Goal: Information Seeking & Learning: Learn about a topic

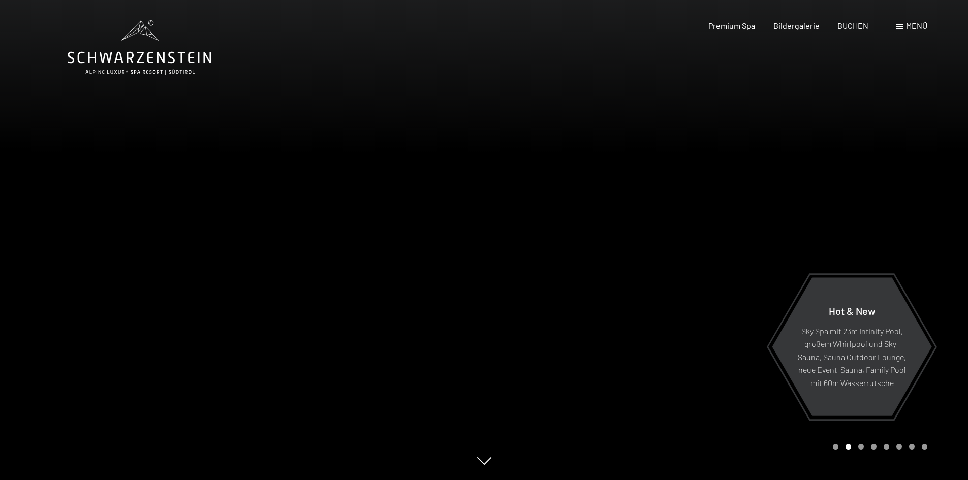
click at [903, 22] on div "Menü" at bounding box center [911, 25] width 31 height 11
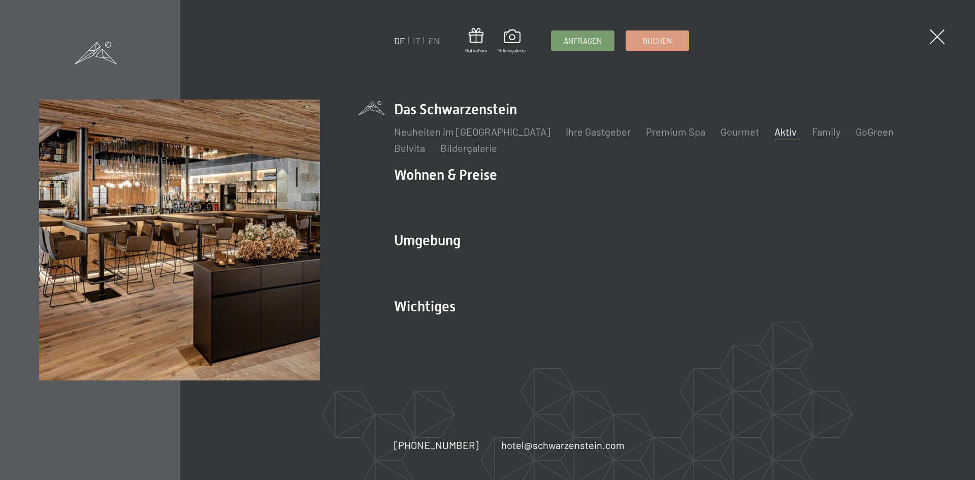
click at [775, 126] on link "Aktiv" at bounding box center [786, 131] width 22 height 12
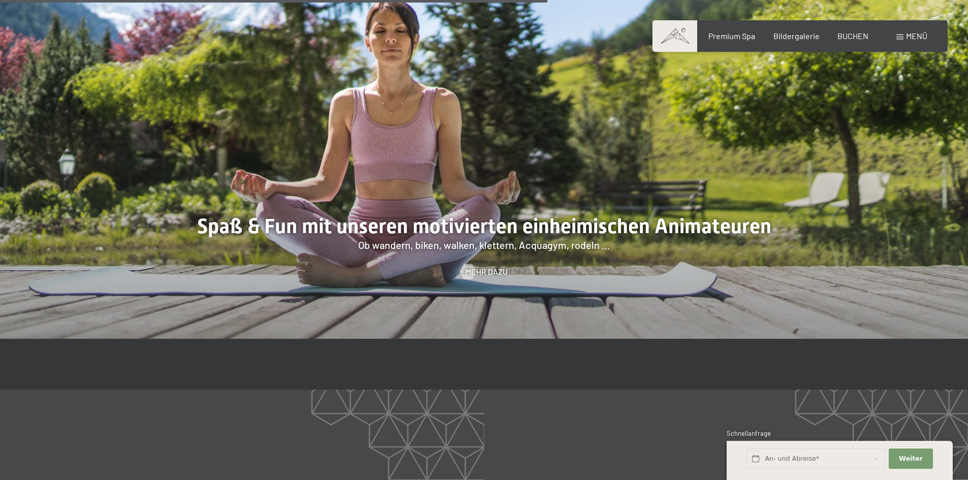
scroll to position [1626, 0]
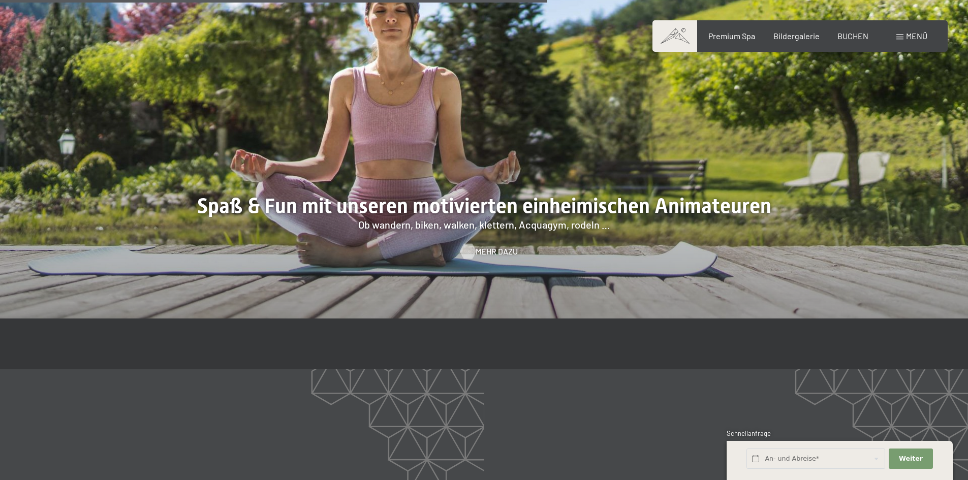
click at [498, 246] on span "Mehr dazu" at bounding box center [497, 251] width 42 height 11
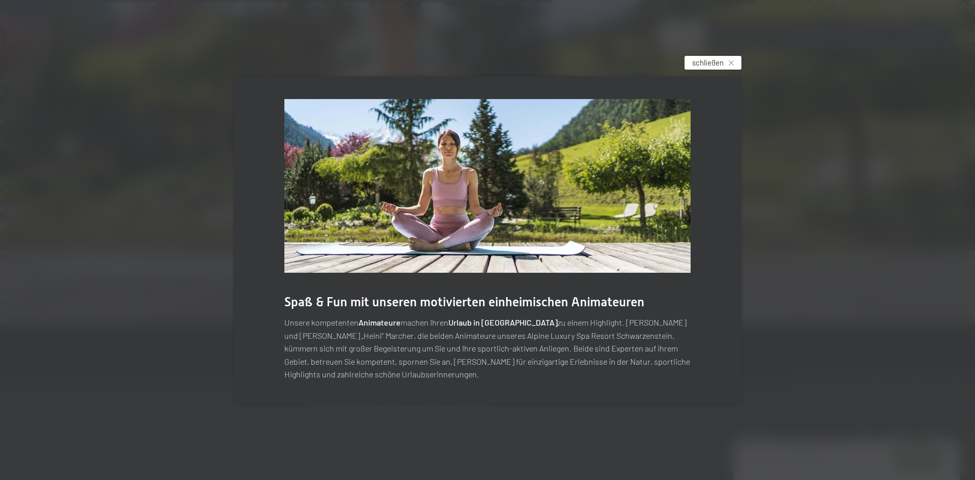
click at [712, 64] on span "schließen" at bounding box center [707, 62] width 31 height 11
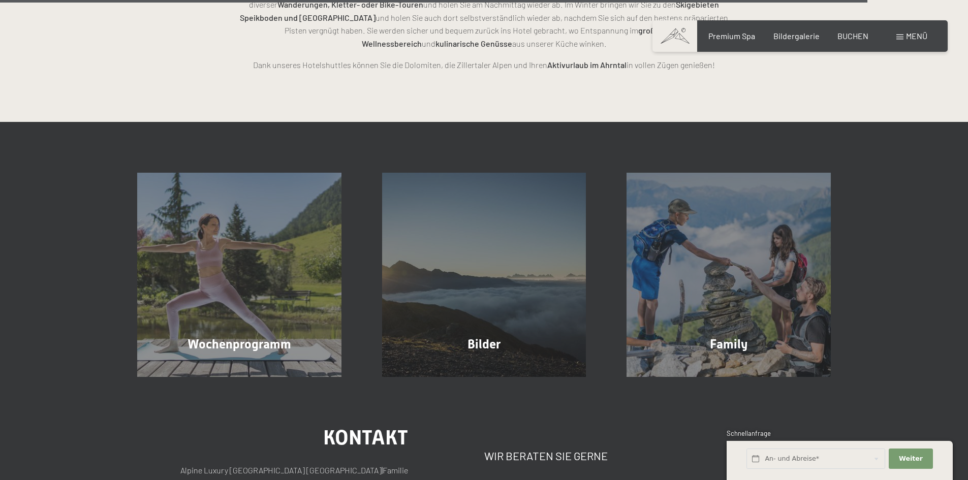
scroll to position [2642, 0]
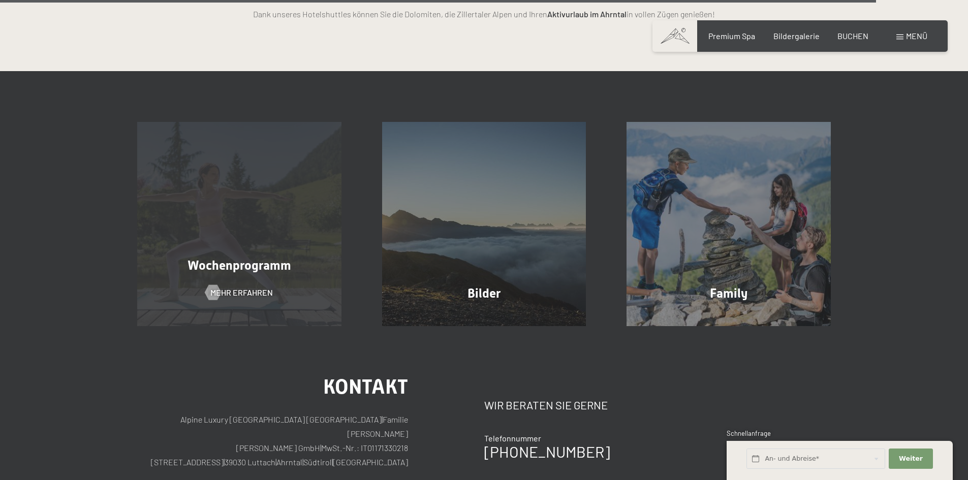
click at [243, 258] on span "Wochenprogramm" at bounding box center [239, 265] width 104 height 15
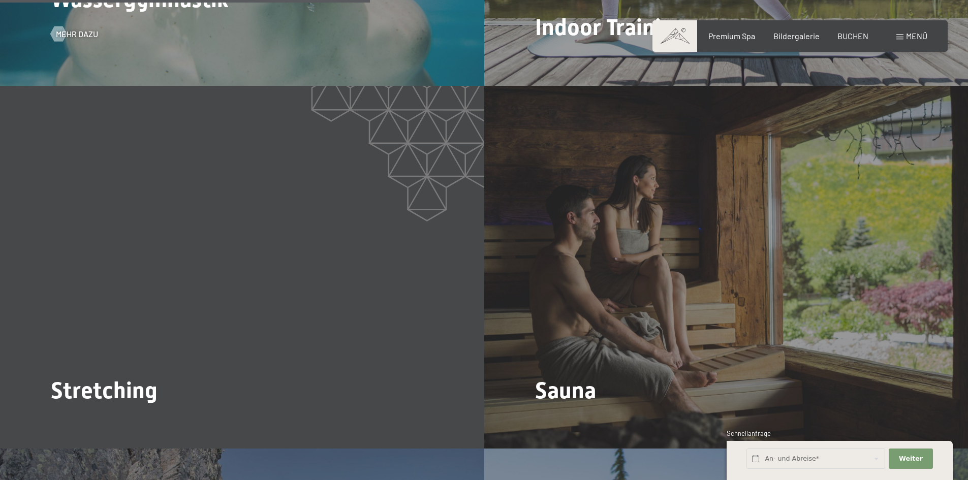
scroll to position [1880, 0]
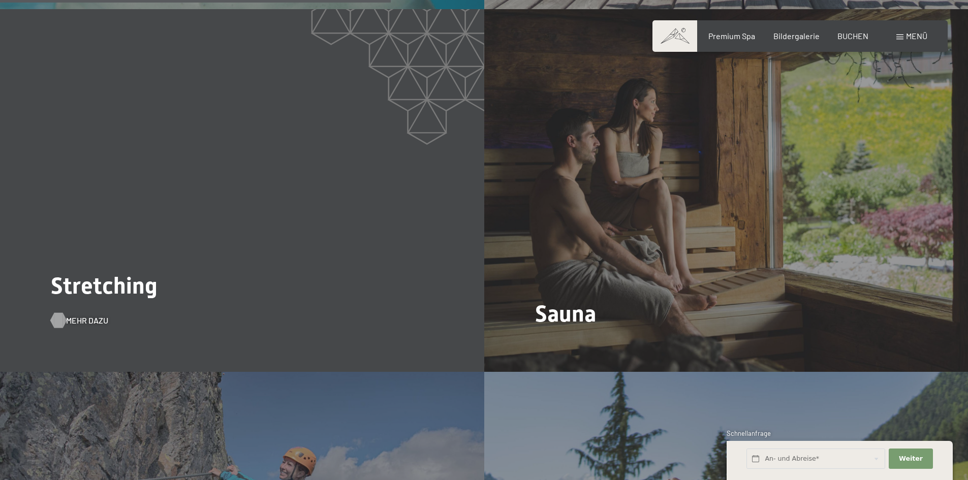
click at [76, 315] on span "Mehr dazu" at bounding box center [87, 320] width 42 height 11
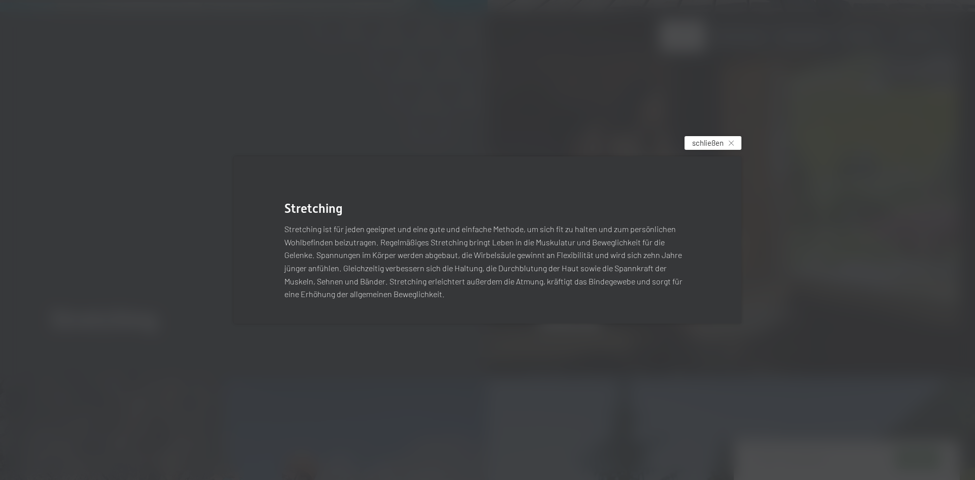
click at [722, 138] on span "schließen" at bounding box center [707, 143] width 31 height 11
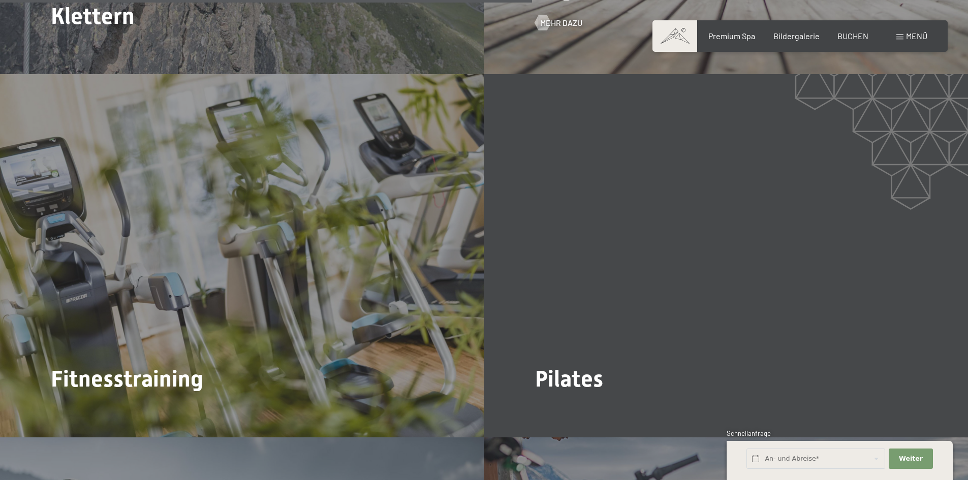
scroll to position [2642, 0]
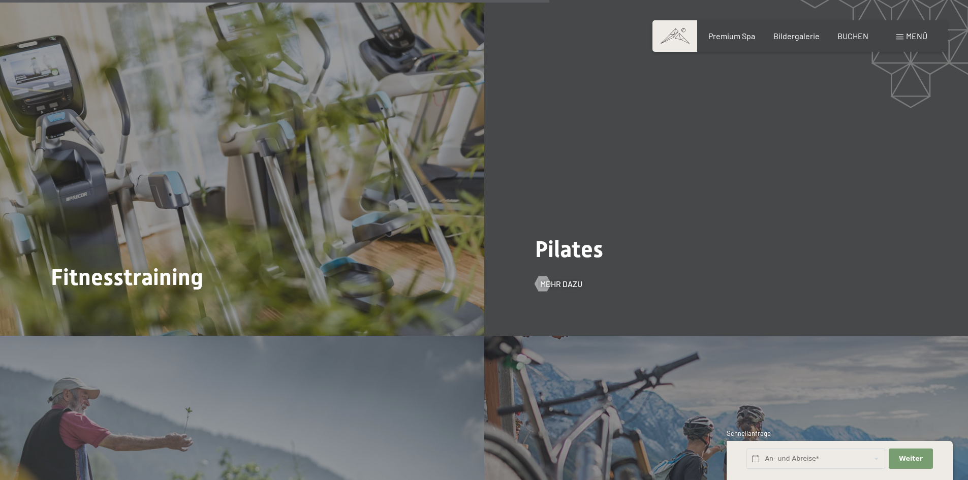
click at [573, 252] on div "Pilates Mehr dazu" at bounding box center [726, 154] width 484 height 363
click at [575, 278] on span "Mehr dazu" at bounding box center [571, 283] width 42 height 11
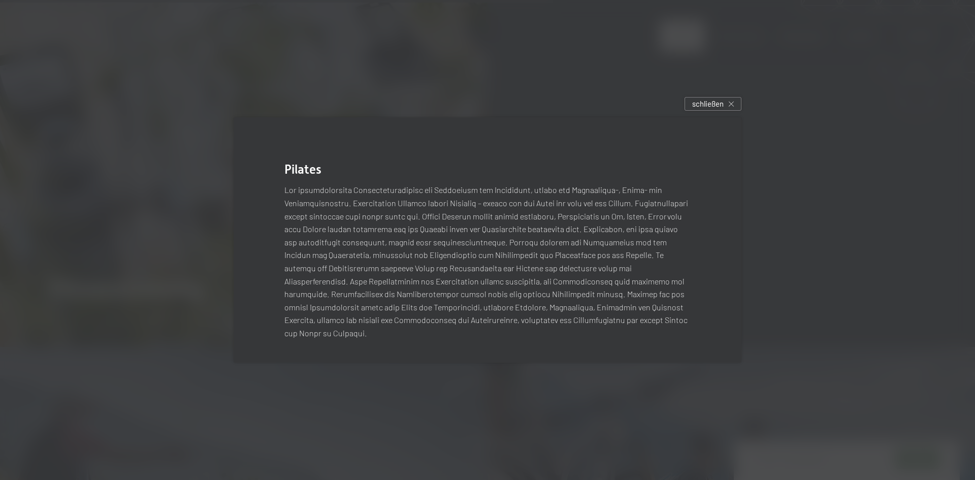
click at [720, 87] on div at bounding box center [487, 240] width 975 height 480
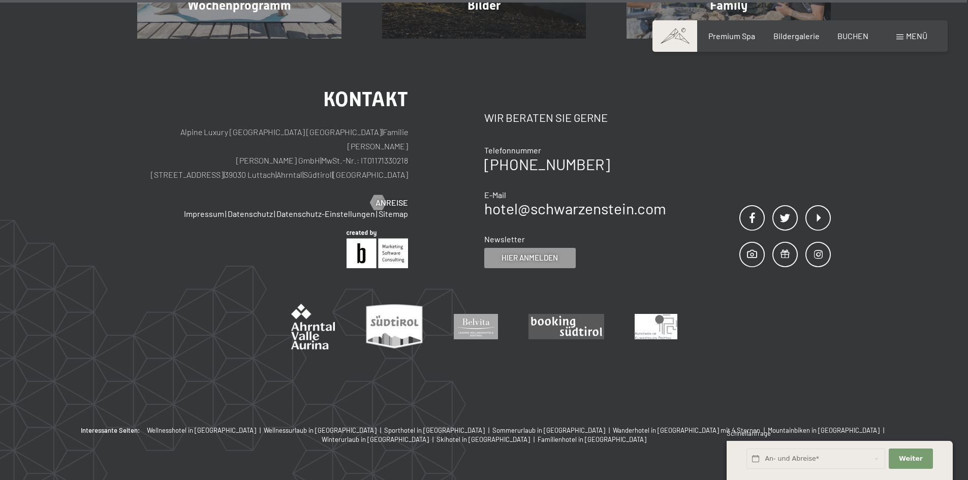
scroll to position [4701, 0]
